Goal: Transaction & Acquisition: Book appointment/travel/reservation

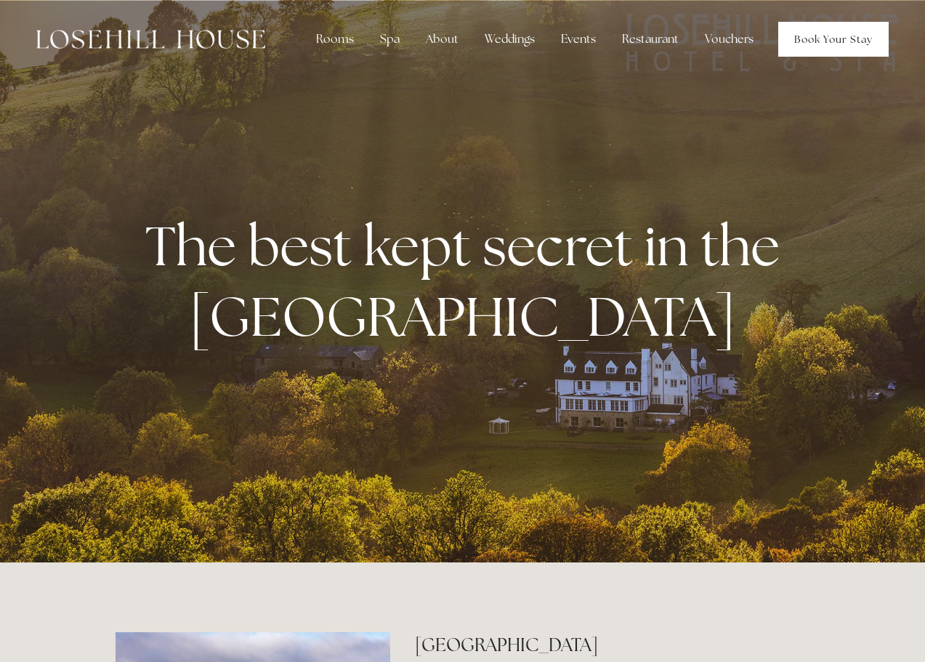
click at [817, 43] on link "Book Your Stay" at bounding box center [833, 39] width 110 height 35
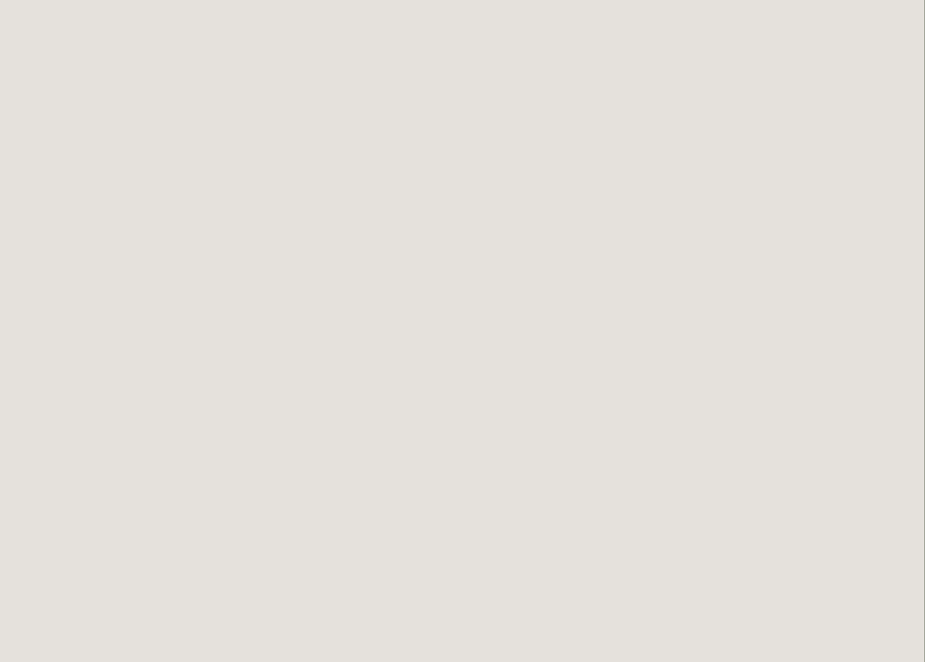
scroll to position [0, 1]
